Goal: Obtain resource: Obtain resource

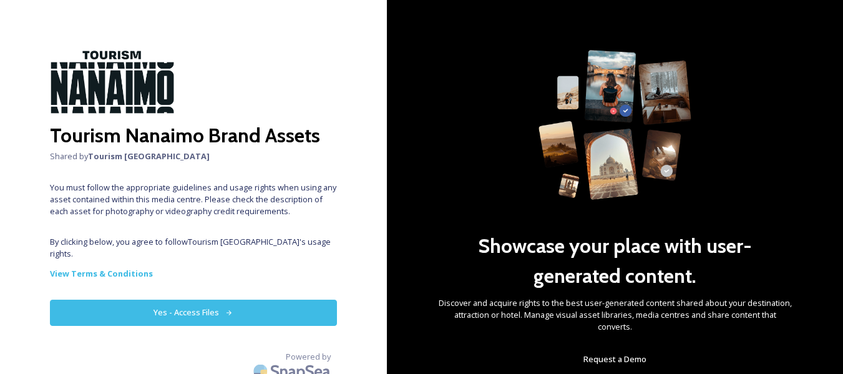
click at [213, 300] on button "Yes - Access Files" at bounding box center [193, 312] width 287 height 26
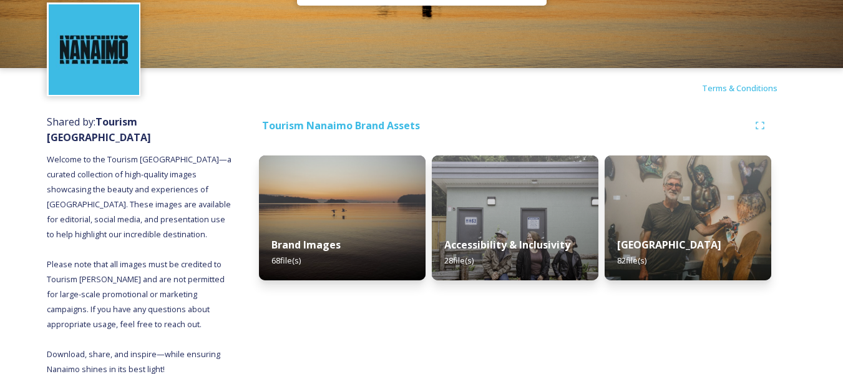
scroll to position [36, 0]
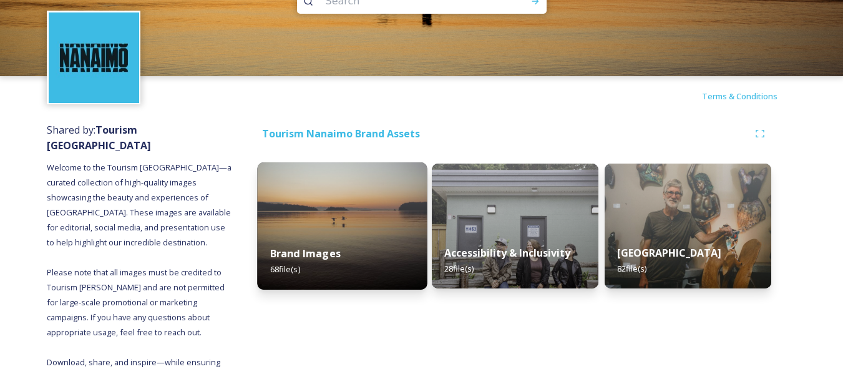
click at [354, 222] on img at bounding box center [342, 225] width 170 height 127
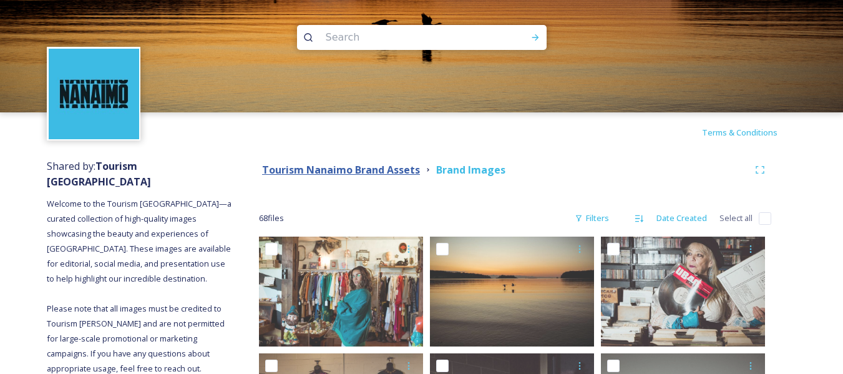
click at [394, 168] on strong "Tourism Nanaimo Brand Assets" at bounding box center [341, 170] width 158 height 14
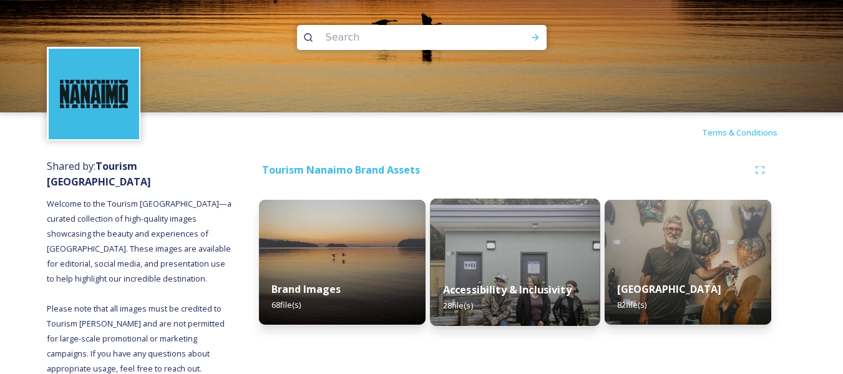
click at [521, 292] on strong "Accessibility & Inclusivity" at bounding box center [507, 290] width 128 height 14
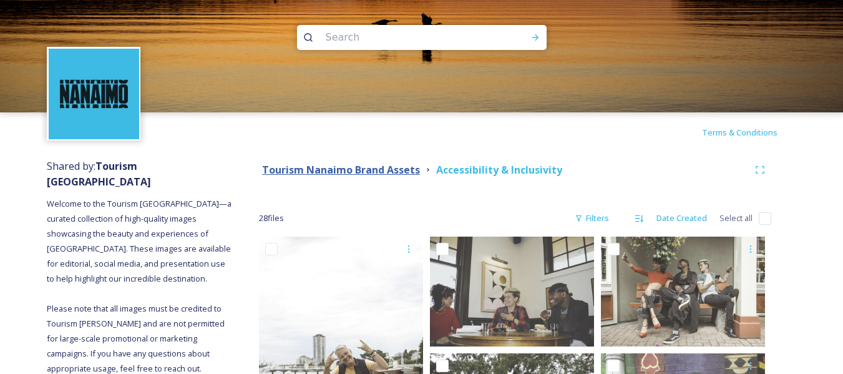
click at [377, 167] on strong "Tourism Nanaimo Brand Assets" at bounding box center [341, 170] width 158 height 14
